Goal: Task Accomplishment & Management: Manage account settings

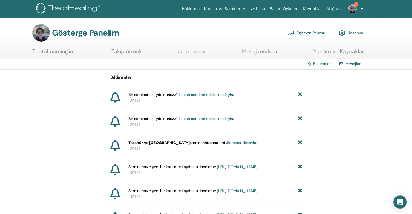
click at [353, 10] on img at bounding box center [352, 8] width 9 height 9
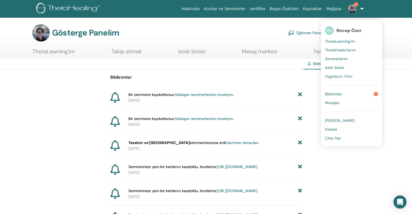
click at [346, 91] on link "Bildirimler 1" at bounding box center [351, 94] width 53 height 9
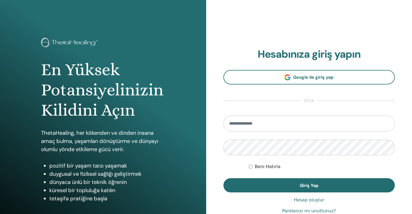
click at [261, 125] on input "email" at bounding box center [309, 124] width 172 height 16
type input "**********"
